Goal: Task Accomplishment & Management: Use online tool/utility

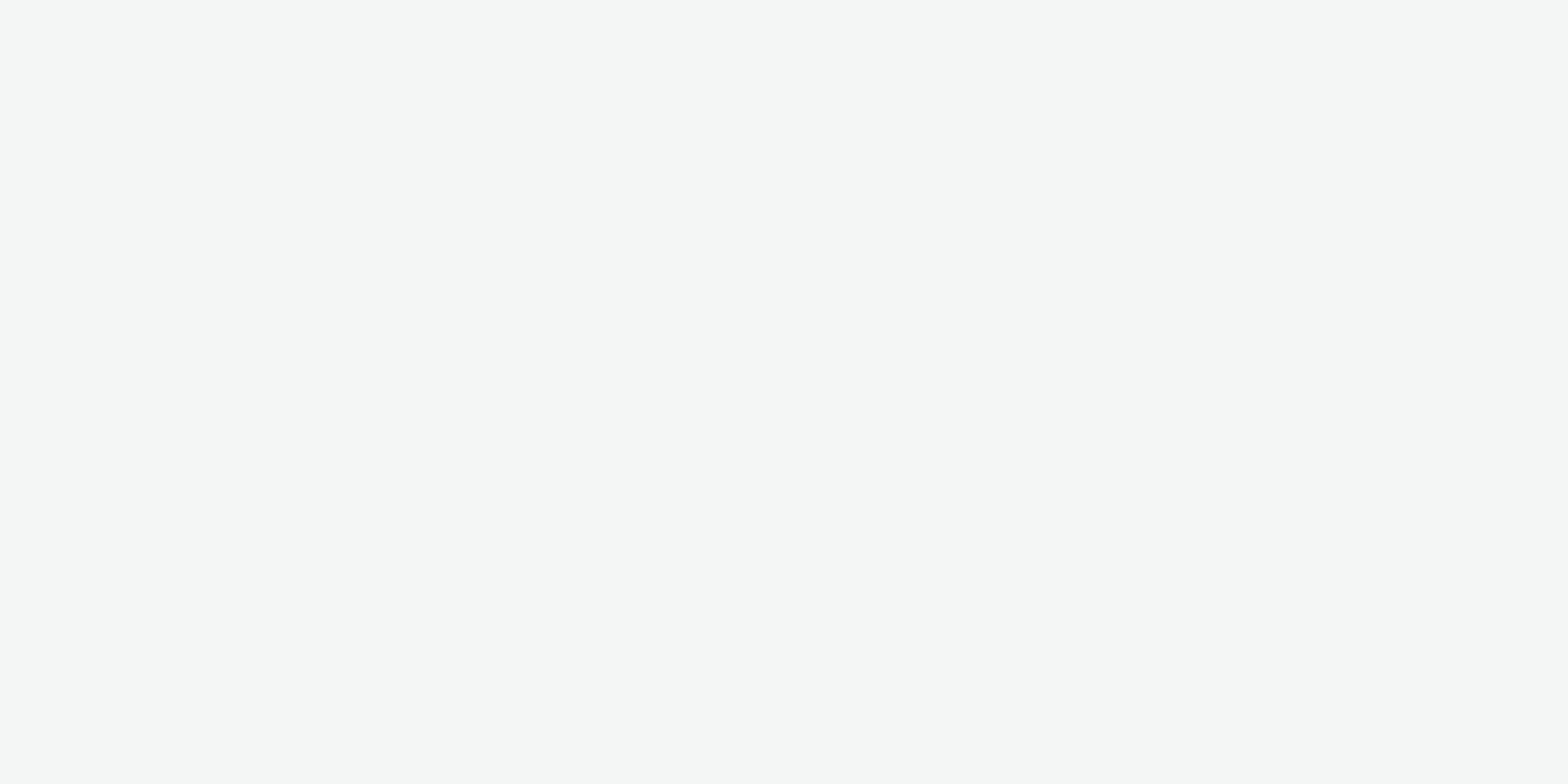
select select "ab85b118-b3fc-4d58-8204-61b74655165f"
select select "b4af5796-1daa-46a0-97ba-7eb4329f9e81"
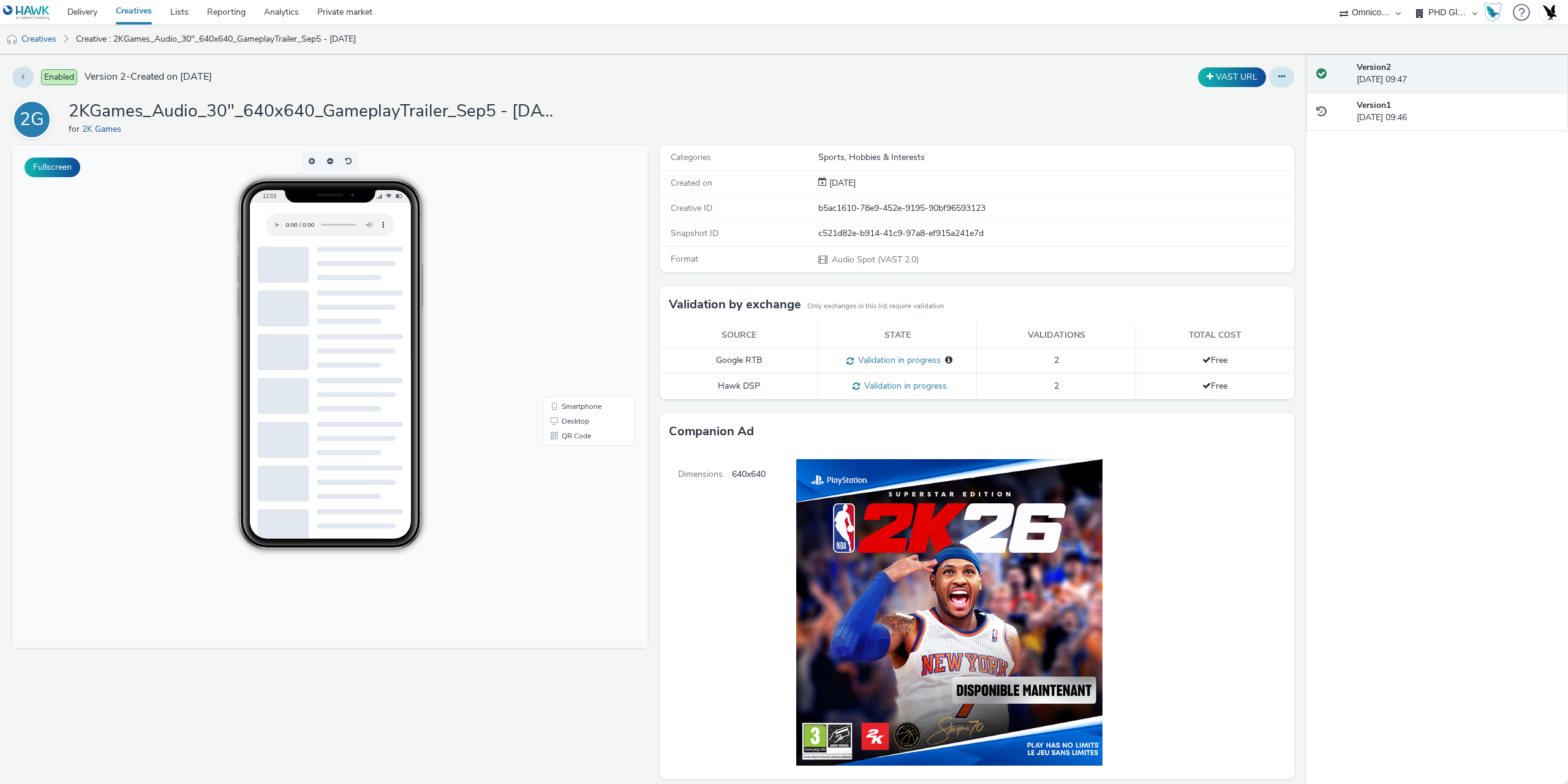
click at [1272, 67] on button at bounding box center [1282, 77] width 25 height 21
click at [1252, 100] on link "Edit" at bounding box center [1248, 102] width 92 height 25
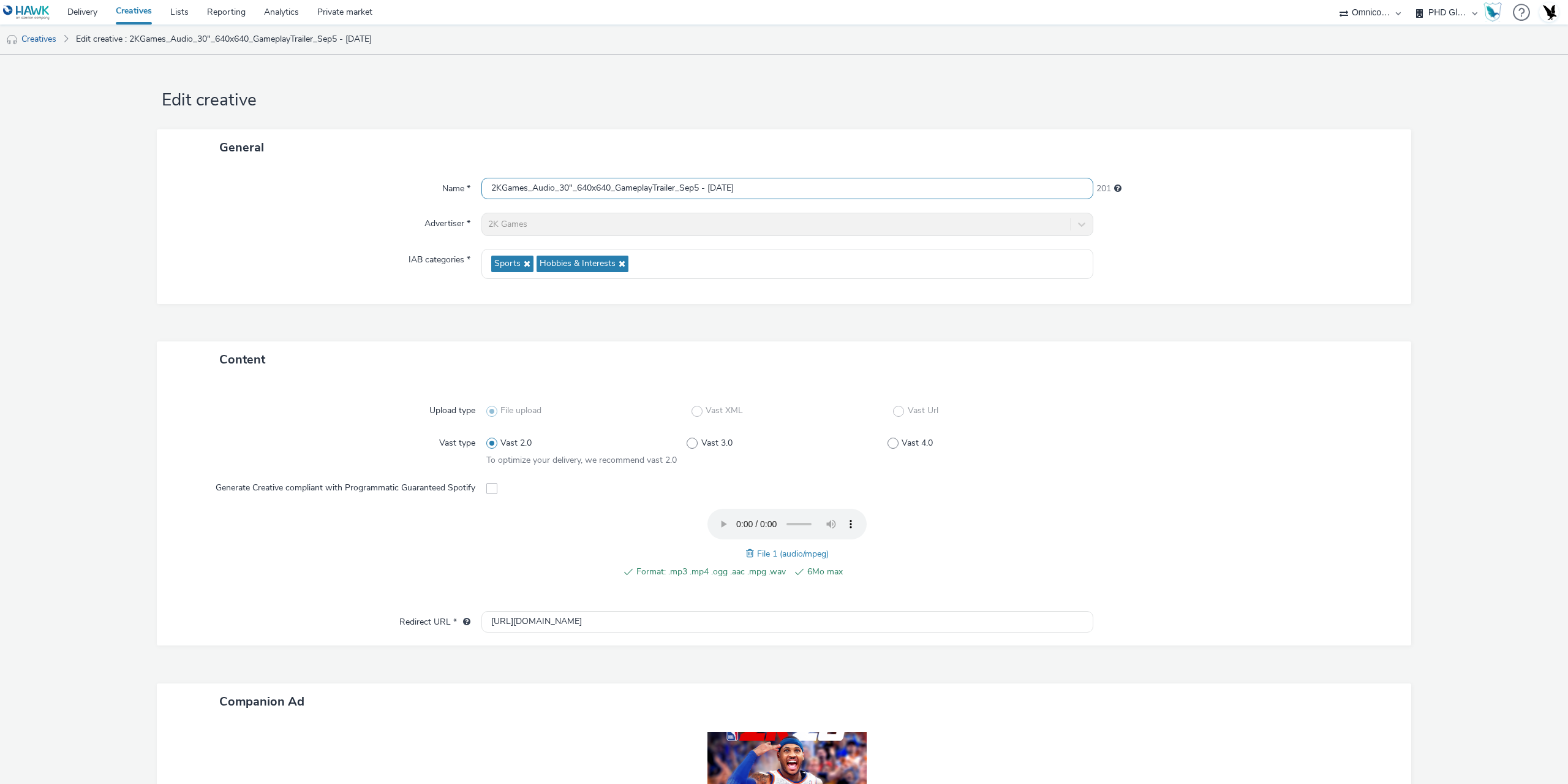
click at [836, 189] on input "2KGames_Audio_30"_640x640_GameplayTrailer_Sep5 - [DATE]" at bounding box center [787, 189] width 612 height 21
paste input "; OMG-GI-CY25-00118"
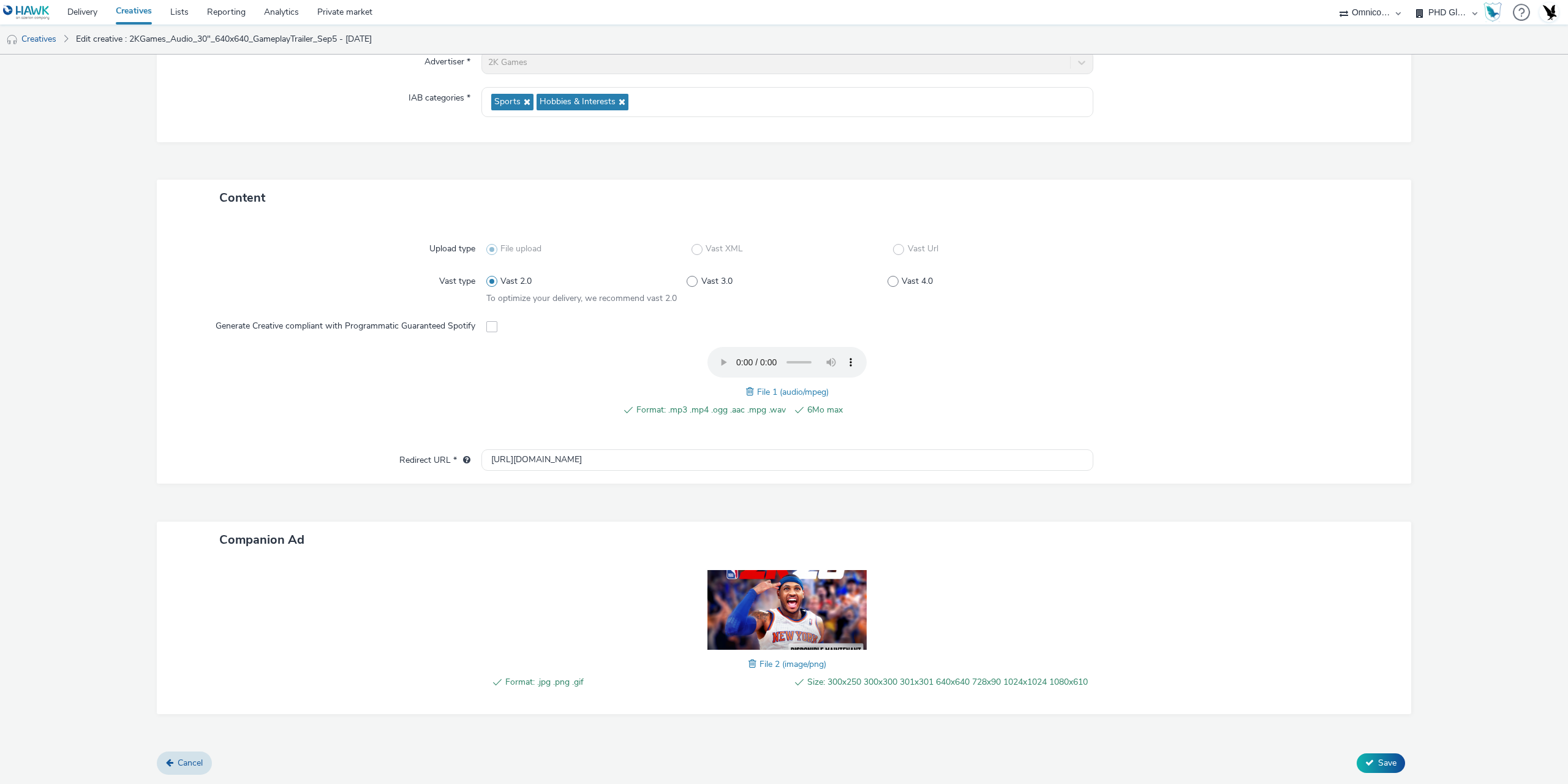
scroll to position [175, 0]
type input "2KGames_Audio_30"_640x640_GameplayTrailer_Sep5 - [DATE] ; OMG-GI-CY25-00118"
click at [1387, 756] on span "Save" at bounding box center [1387, 762] width 18 height 11
